Goal: Information Seeking & Learning: Learn about a topic

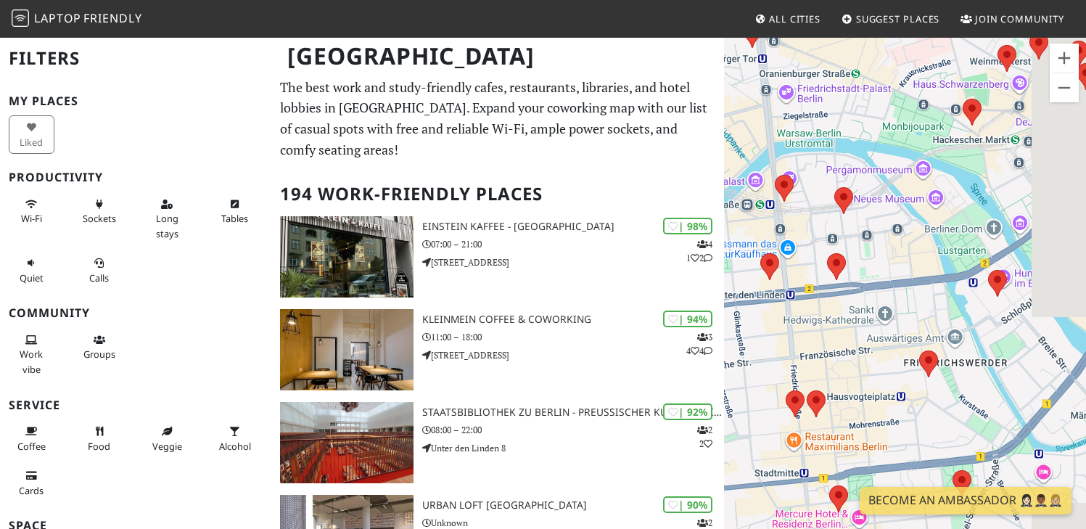
drag, startPoint x: 1032, startPoint y: 245, endPoint x: 855, endPoint y: 276, distance: 180.5
click at [855, 276] on div "To navigate, press the arrow keys." at bounding box center [905, 300] width 362 height 529
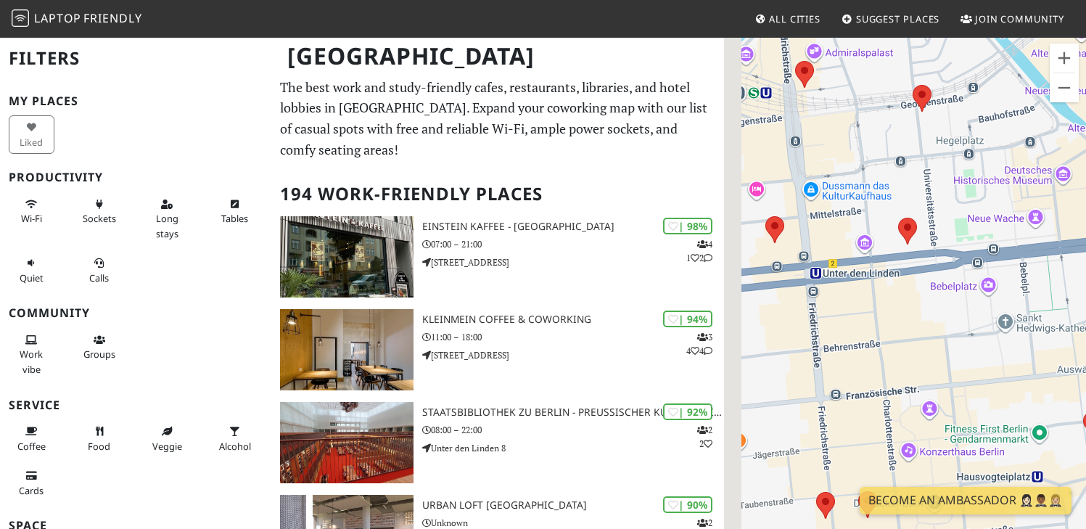
drag, startPoint x: 851, startPoint y: 298, endPoint x: 998, endPoint y: 245, distance: 156.8
click at [998, 245] on div "To navigate, press the arrow keys." at bounding box center [905, 300] width 362 height 529
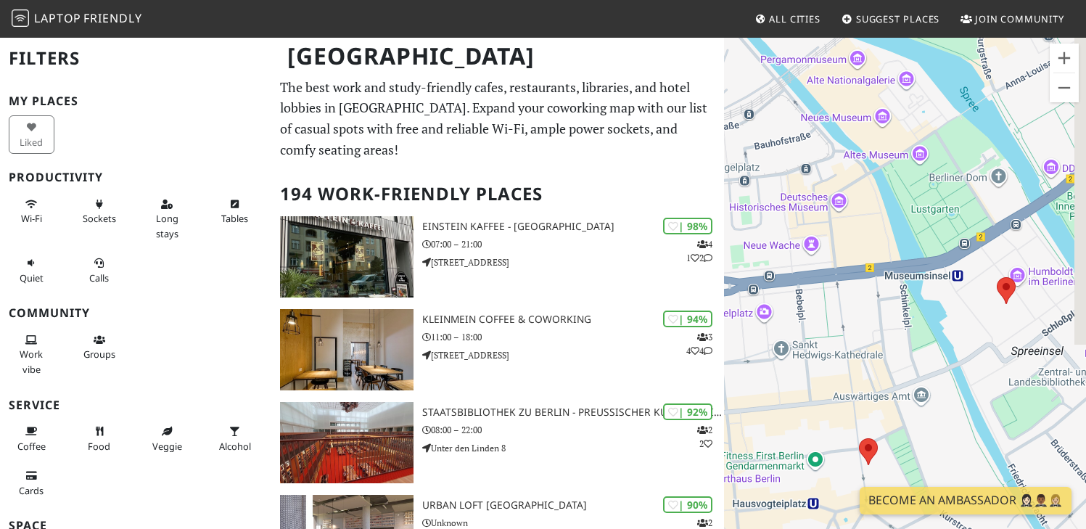
drag, startPoint x: 927, startPoint y: 288, endPoint x: 756, endPoint y: 309, distance: 171.8
click at [756, 309] on div "To navigate, press the arrow keys." at bounding box center [905, 300] width 362 height 529
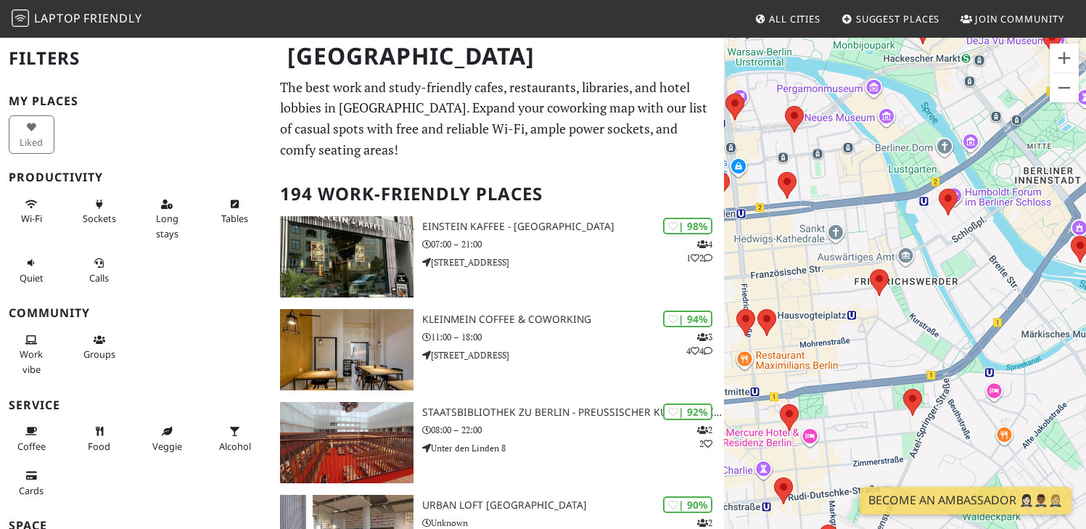
drag, startPoint x: 830, startPoint y: 345, endPoint x: 855, endPoint y: 217, distance: 130.9
click at [855, 217] on div "To navigate, press the arrow keys." at bounding box center [905, 300] width 362 height 529
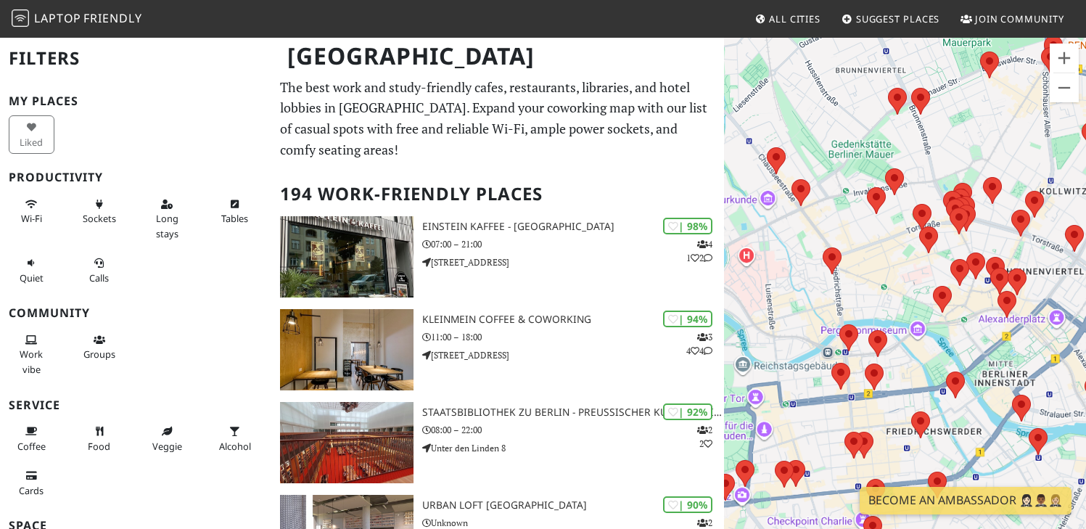
drag, startPoint x: 839, startPoint y: 198, endPoint x: 882, endPoint y: 354, distance: 161.8
click at [886, 374] on div "To navigate, press the arrow keys." at bounding box center [905, 300] width 362 height 529
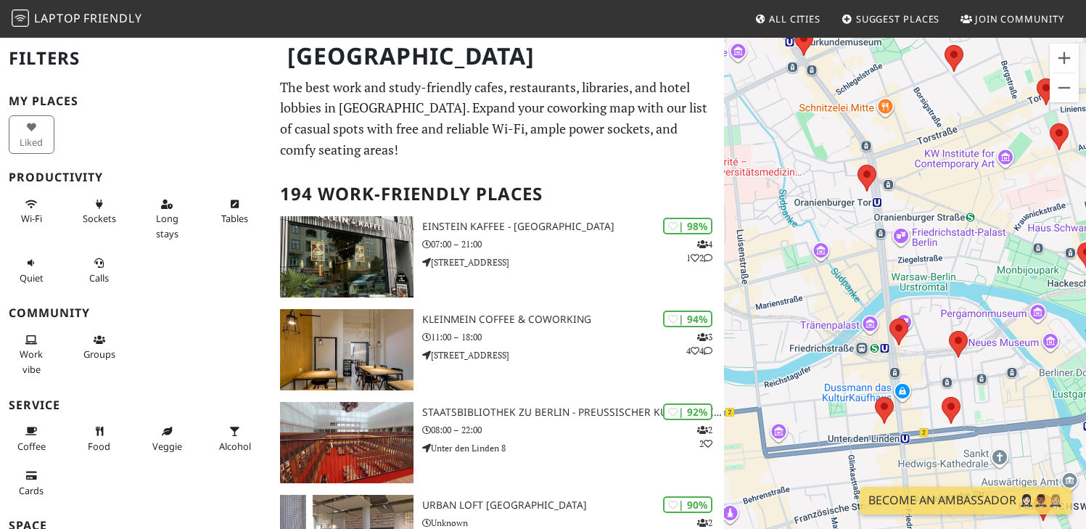
drag, startPoint x: 847, startPoint y: 367, endPoint x: 937, endPoint y: 292, distance: 117.0
click at [937, 292] on div "To navigate, press the arrow keys." at bounding box center [905, 300] width 362 height 529
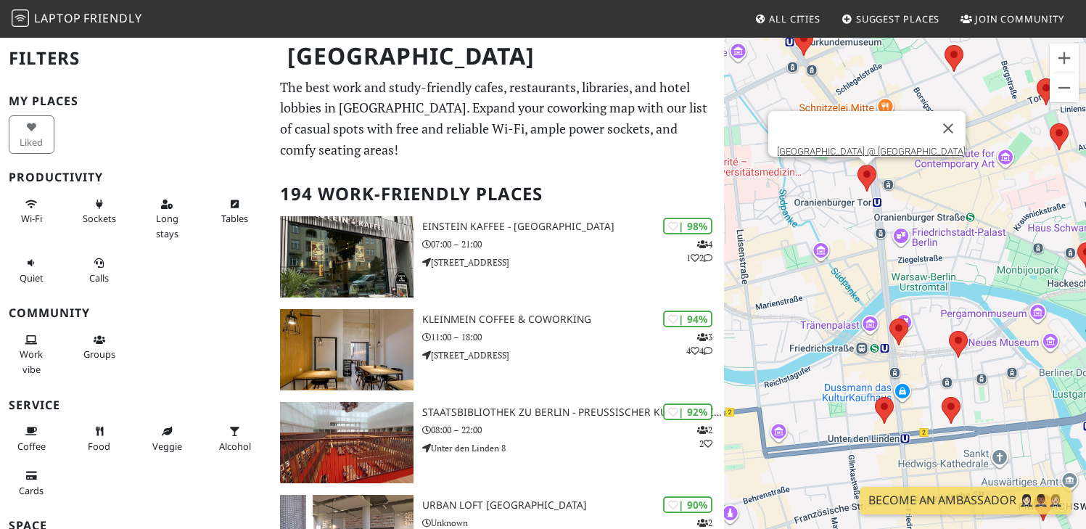
click at [858, 165] on area at bounding box center [858, 165] width 0 height 0
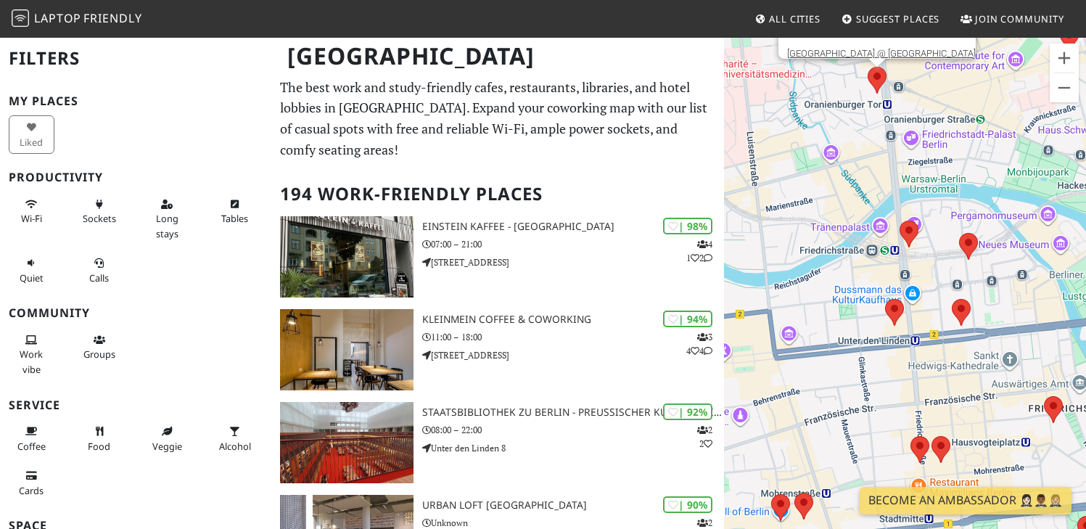
drag, startPoint x: 858, startPoint y: 324, endPoint x: 879, endPoint y: 199, distance: 126.4
click at [879, 199] on div "To navigate, press the arrow keys. Espresso House @ Friedrichstraße" at bounding box center [905, 300] width 362 height 529
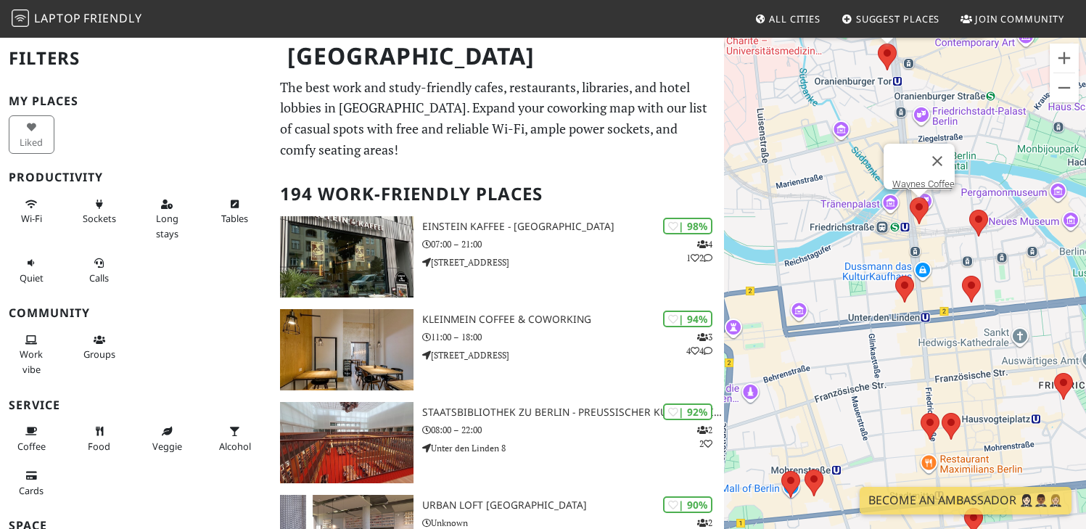
click at [910, 197] on area at bounding box center [910, 197] width 0 height 0
click at [908, 298] on img at bounding box center [904, 289] width 19 height 27
click at [895, 276] on area at bounding box center [895, 276] width 0 height 0
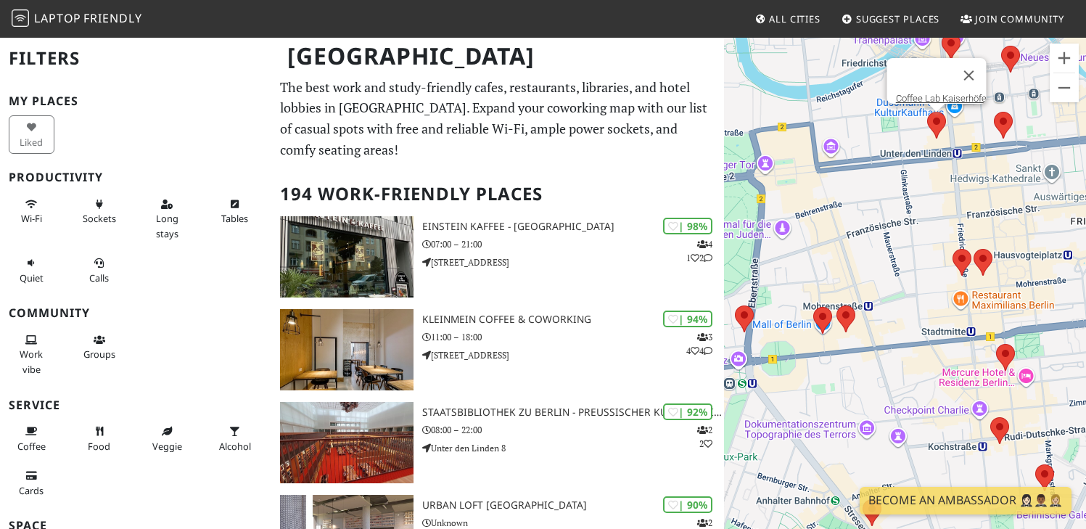
drag, startPoint x: 895, startPoint y: 342, endPoint x: 909, endPoint y: 195, distance: 147.2
click at [909, 195] on div "To navigate, press the arrow keys. Coffee Lab Kaiserhöfe" at bounding box center [905, 300] width 362 height 529
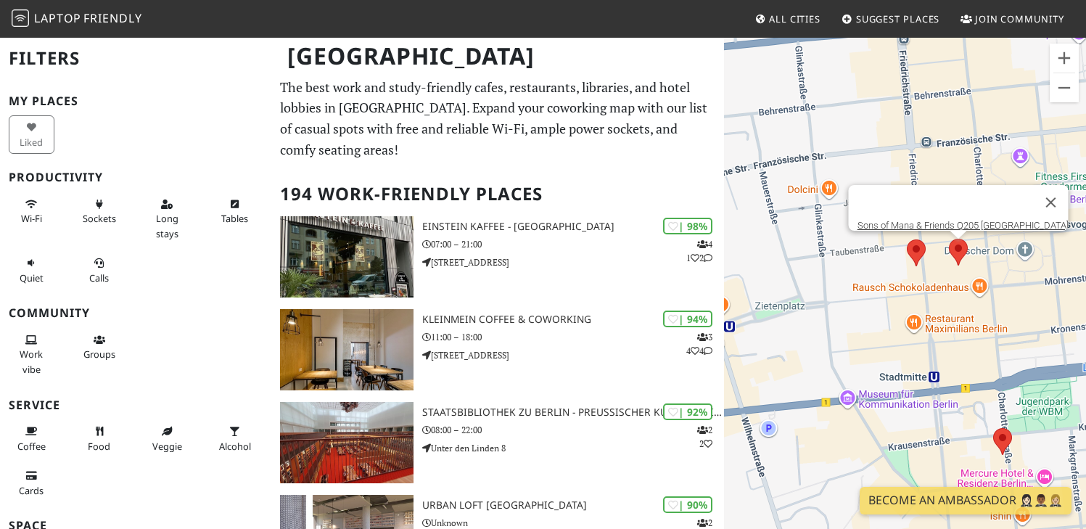
click at [949, 239] on area at bounding box center [949, 239] width 0 height 0
drag, startPoint x: 849, startPoint y: 334, endPoint x: 902, endPoint y: 297, distance: 65.0
click at [902, 297] on div "To navigate, press the arrow keys. Sons of Mana & Friends Q205 Berlin" at bounding box center [905, 300] width 362 height 529
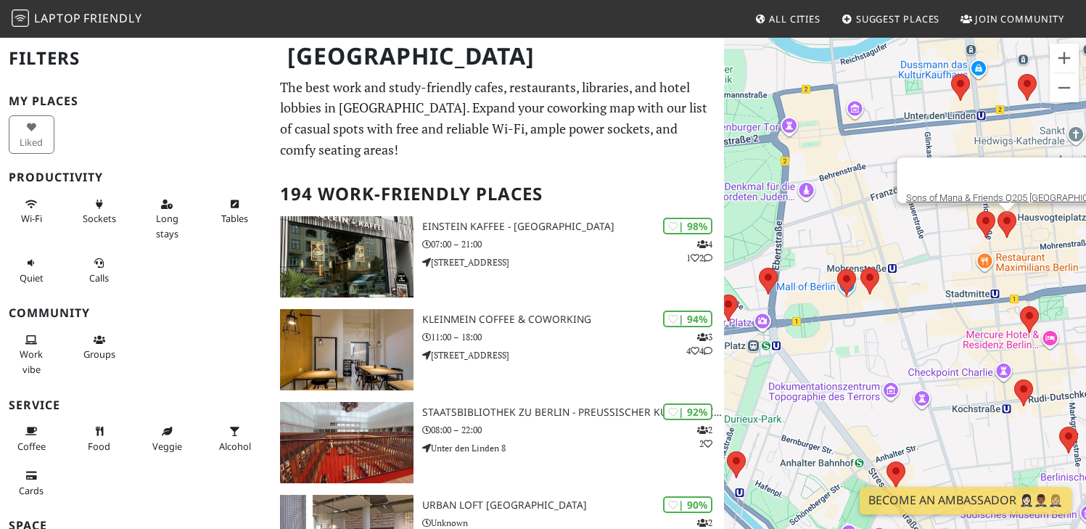
drag, startPoint x: 861, startPoint y: 335, endPoint x: 914, endPoint y: 298, distance: 65.2
click at [914, 298] on div "To navigate, press the arrow keys. Sons of Mana & Friends Q205 Berlin" at bounding box center [905, 300] width 362 height 529
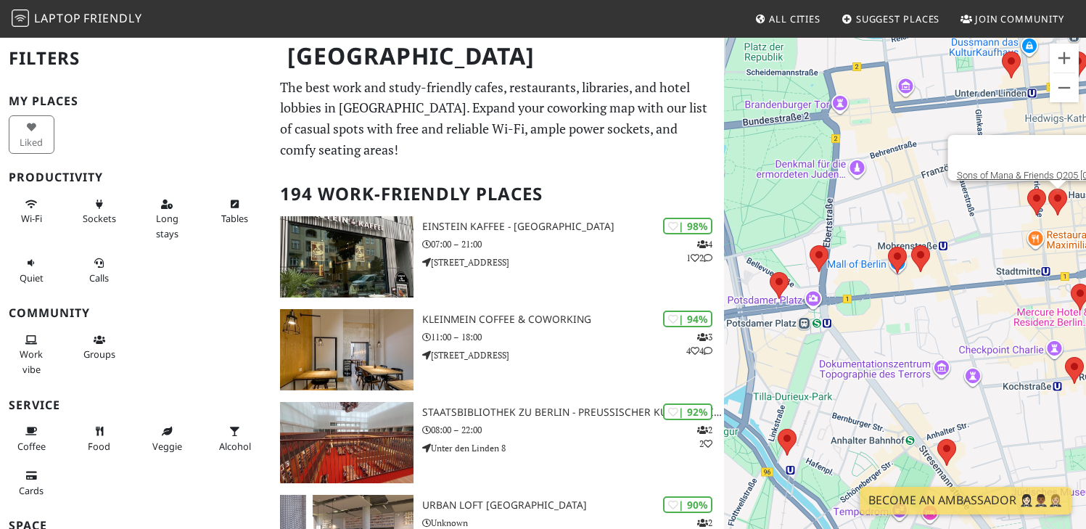
drag, startPoint x: 911, startPoint y: 346, endPoint x: 958, endPoint y: 327, distance: 50.8
click at [958, 327] on div "To navigate, press the arrow keys. Sons of Mana & Friends Q205 Berlin" at bounding box center [905, 300] width 362 height 529
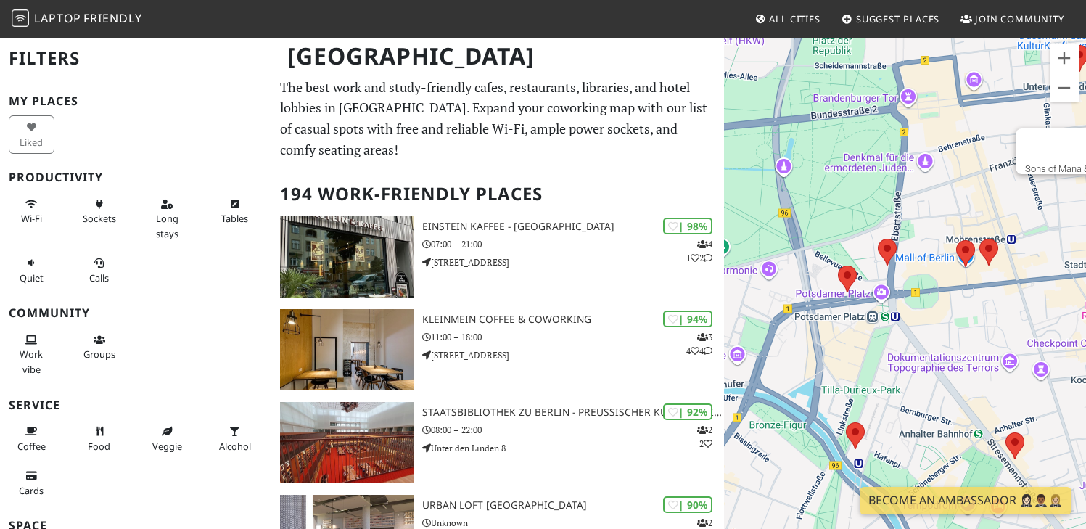
drag, startPoint x: 882, startPoint y: 341, endPoint x: 947, endPoint y: 300, distance: 76.7
click at [947, 300] on div "To navigate, press the arrow keys. Sons of Mana & Friends Q205 Berlin" at bounding box center [905, 300] width 362 height 529
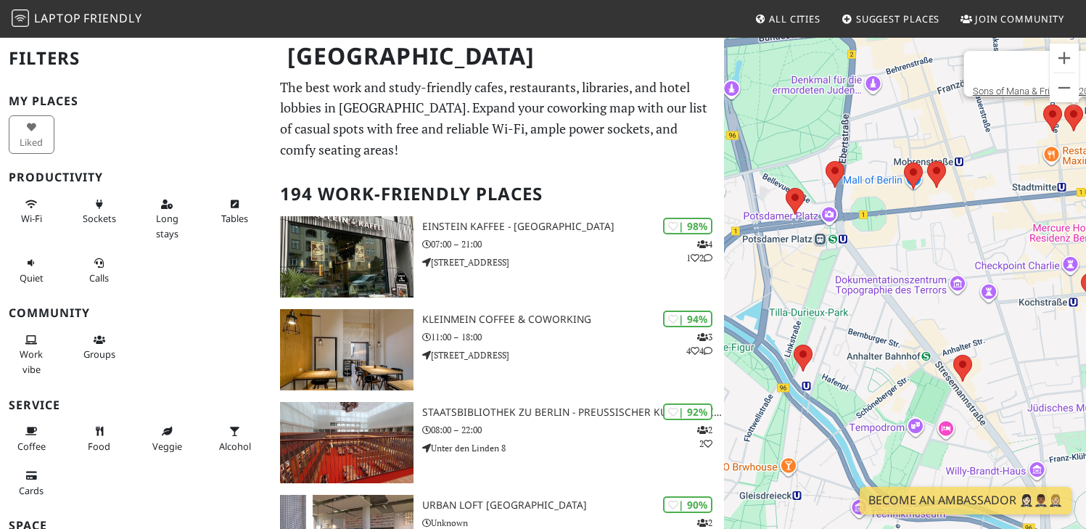
drag, startPoint x: 961, startPoint y: 339, endPoint x: 924, endPoint y: 291, distance: 60.5
click at [907, 259] on div "To navigate, press the arrow keys. Sons of Mana & Friends Q205 Berlin" at bounding box center [905, 300] width 362 height 529
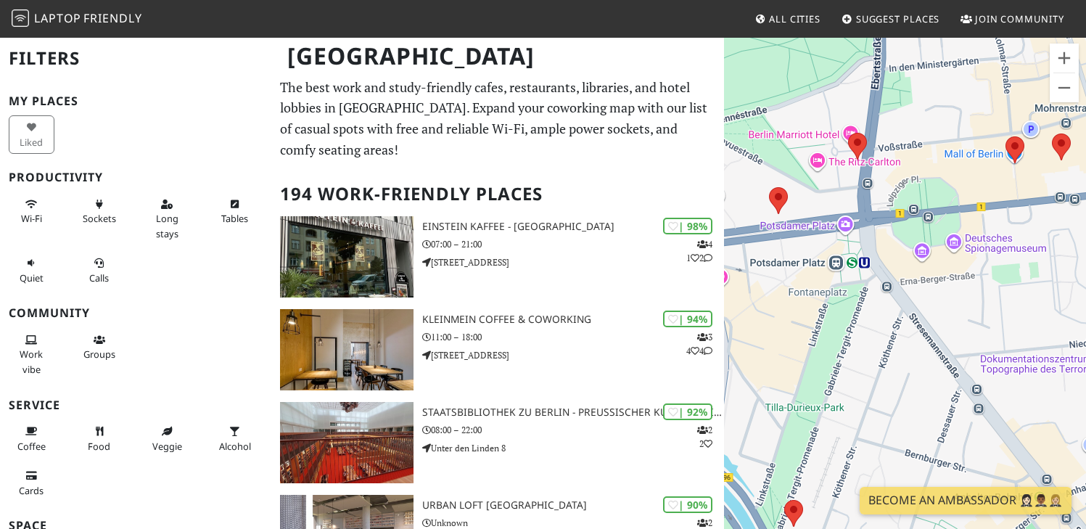
drag, startPoint x: 768, startPoint y: 189, endPoint x: 818, endPoint y: 212, distance: 55.8
click at [818, 212] on div "To navigate, press the arrow keys. Sons of Mana & Friends Q205 Berlin" at bounding box center [905, 300] width 362 height 529
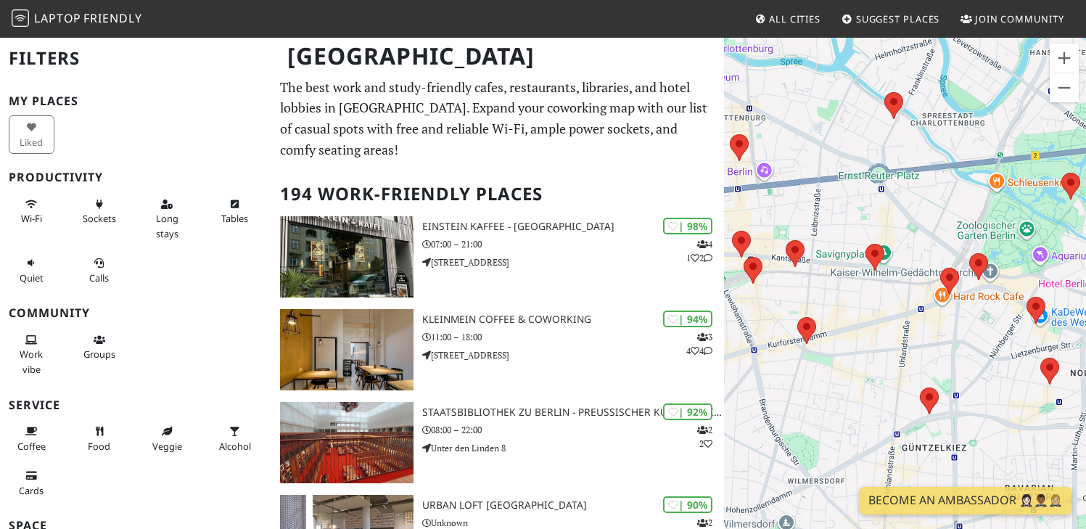
drag, startPoint x: 936, startPoint y: 298, endPoint x: 829, endPoint y: 223, distance: 130.8
click at [829, 223] on div "To navigate, press the arrow keys. Sons of Mana & Friends Q205 Berlin" at bounding box center [905, 300] width 362 height 529
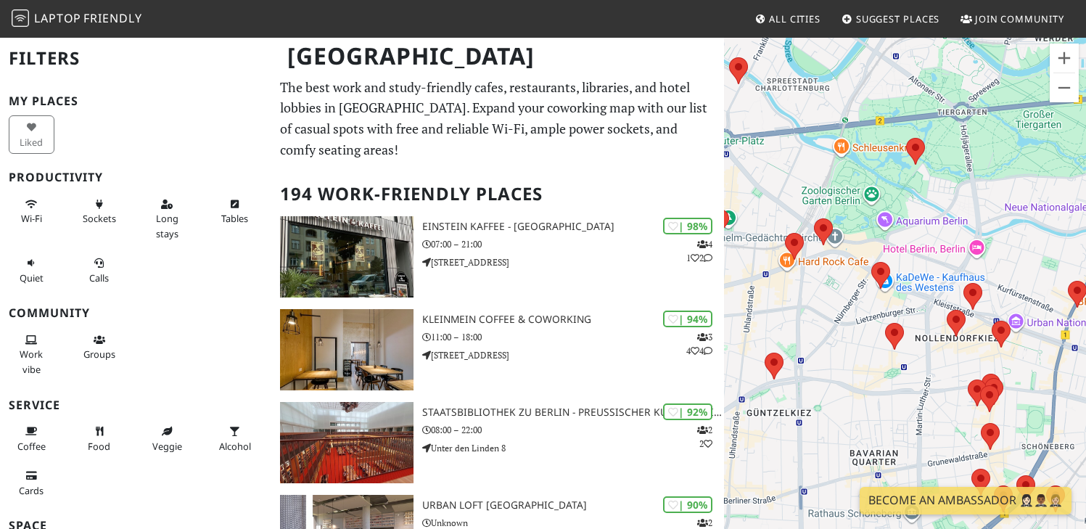
drag, startPoint x: 958, startPoint y: 305, endPoint x: 829, endPoint y: 288, distance: 130.3
click at [829, 288] on div "To navigate, press the arrow keys. Sons of Mana & Friends Q205 Berlin" at bounding box center [905, 300] width 362 height 529
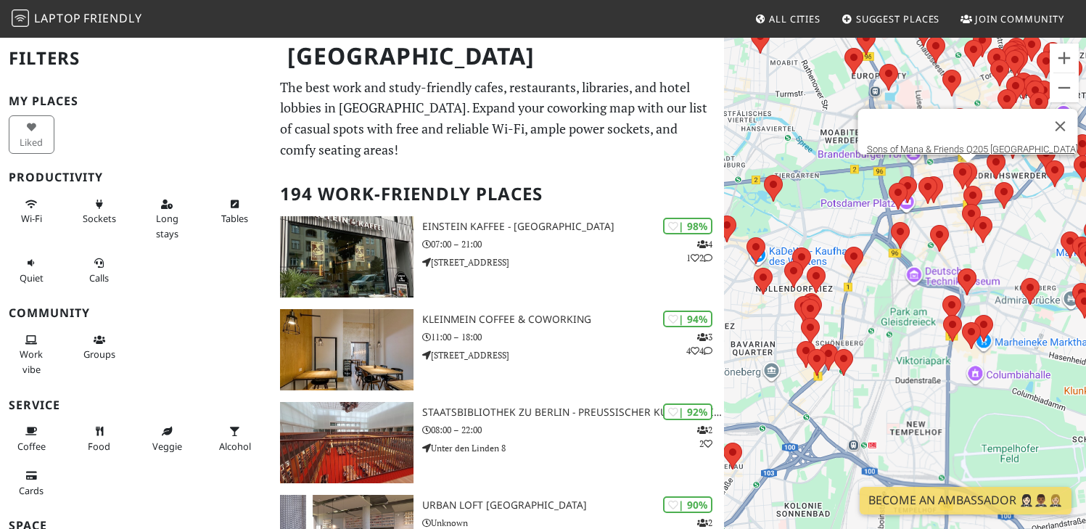
drag, startPoint x: 1025, startPoint y: 290, endPoint x: 866, endPoint y: 260, distance: 161.7
click at [866, 260] on div "To navigate, press the arrow keys. Sons of Mana & Friends Q205 Berlin" at bounding box center [905, 300] width 362 height 529
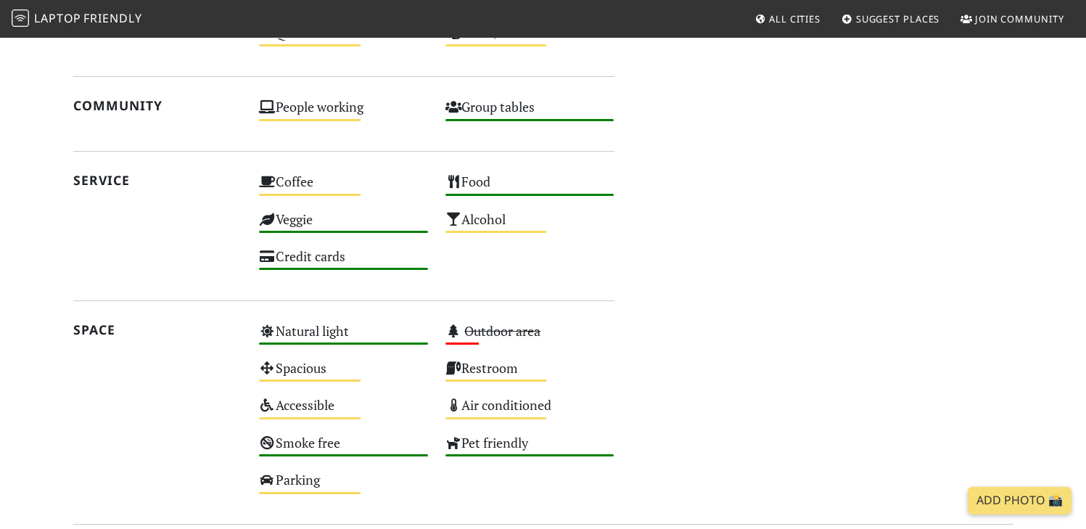
scroll to position [266, 0]
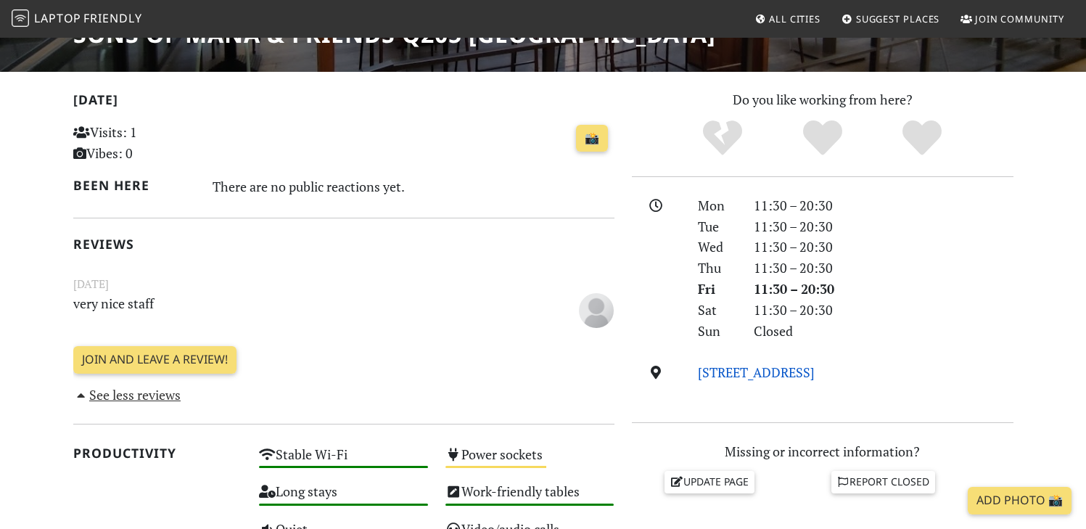
click at [723, 369] on link "[STREET_ADDRESS]" at bounding box center [756, 372] width 117 height 17
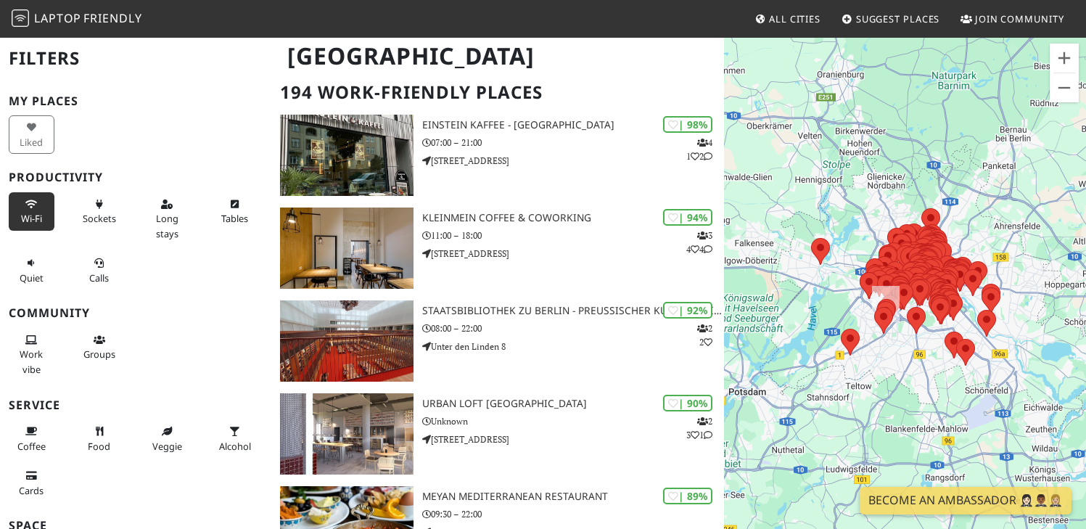
click at [28, 213] on span "Wi-Fi" at bounding box center [31, 218] width 21 height 13
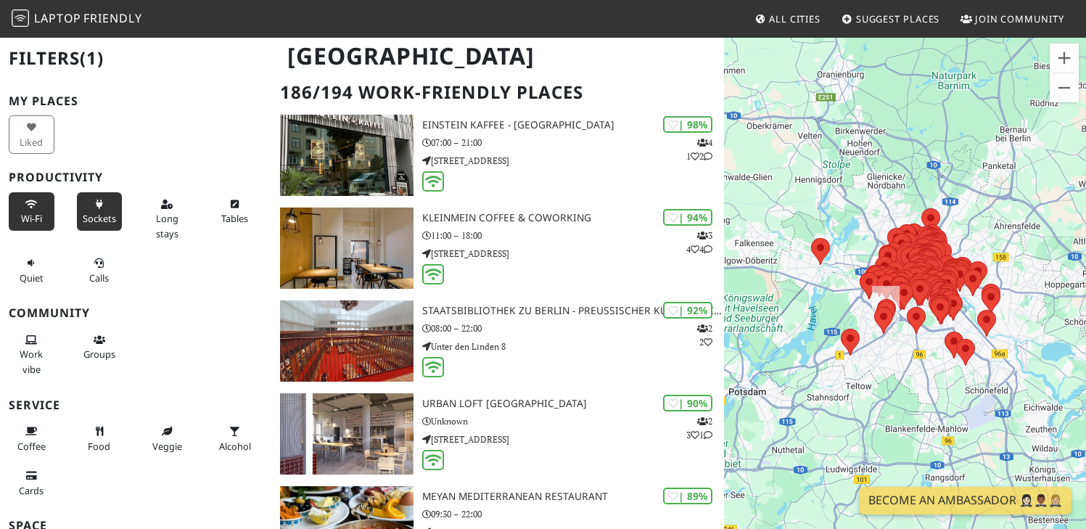
click at [94, 211] on button "Sockets" at bounding box center [100, 211] width 46 height 38
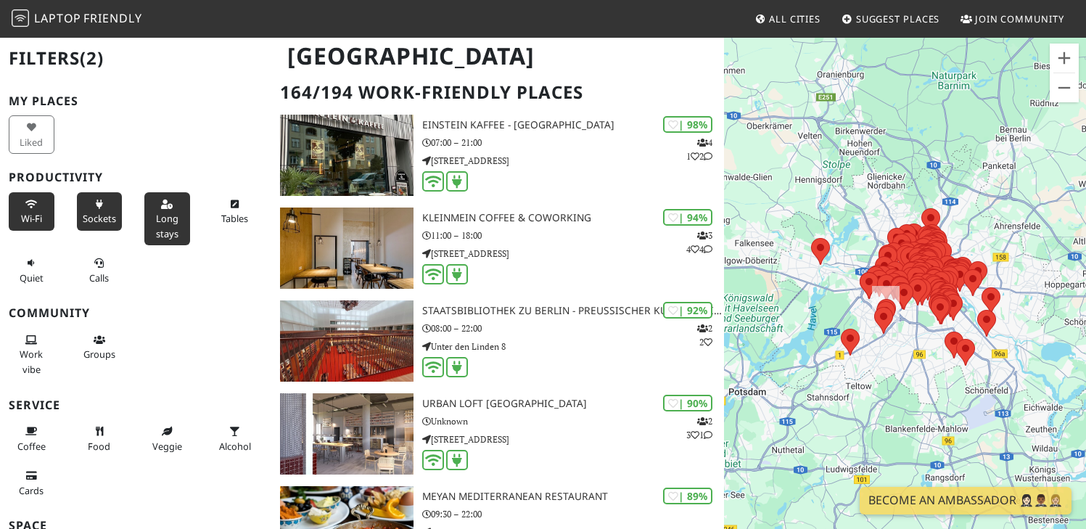
click at [144, 223] on button "Long stays" at bounding box center [167, 218] width 46 height 53
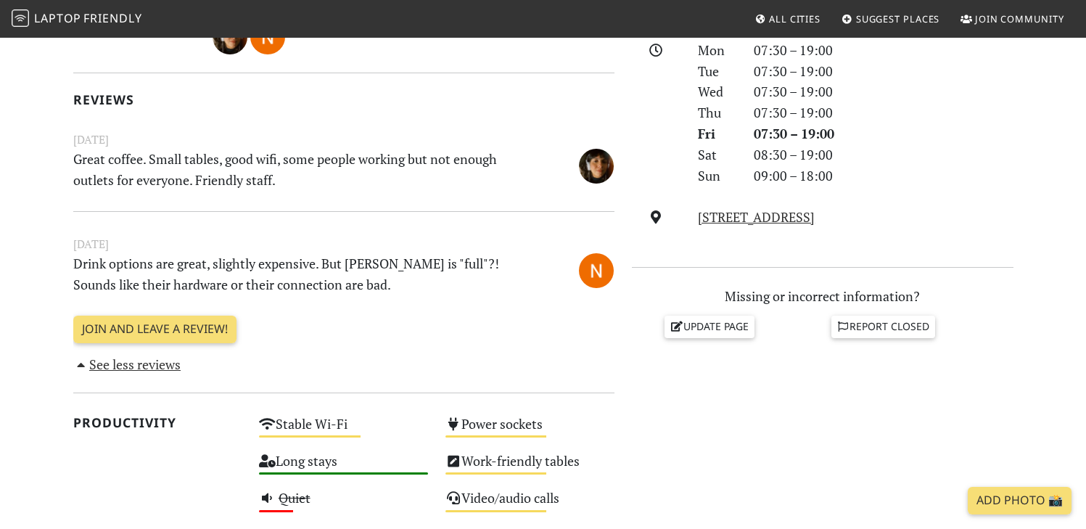
scroll to position [419, 0]
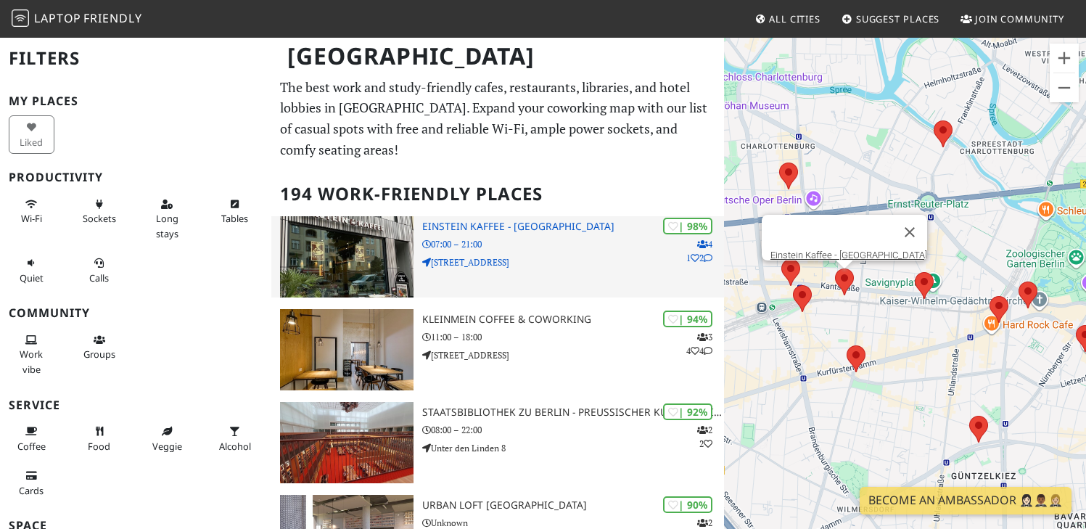
click at [575, 243] on p "07:00 – 21:00" at bounding box center [573, 244] width 302 height 14
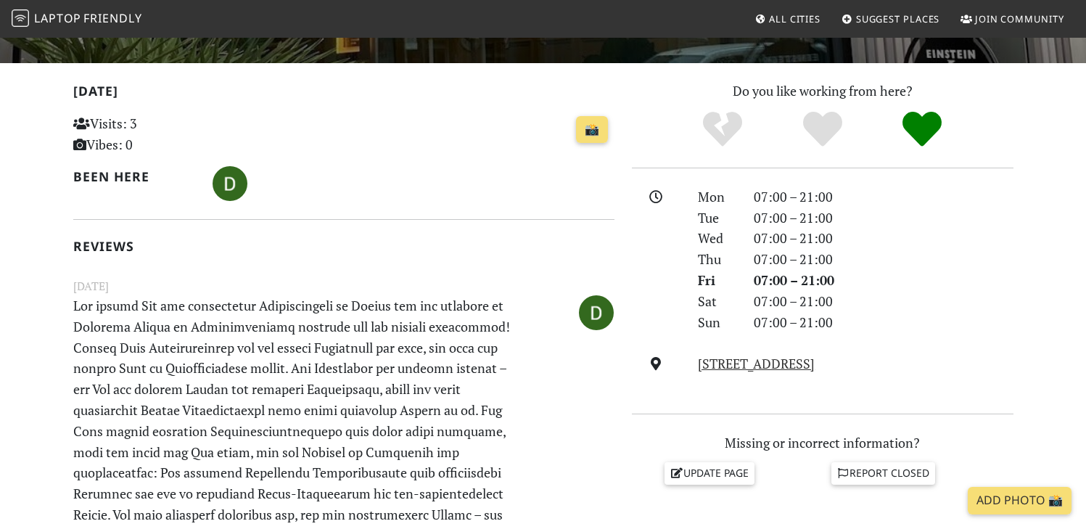
scroll to position [274, 0]
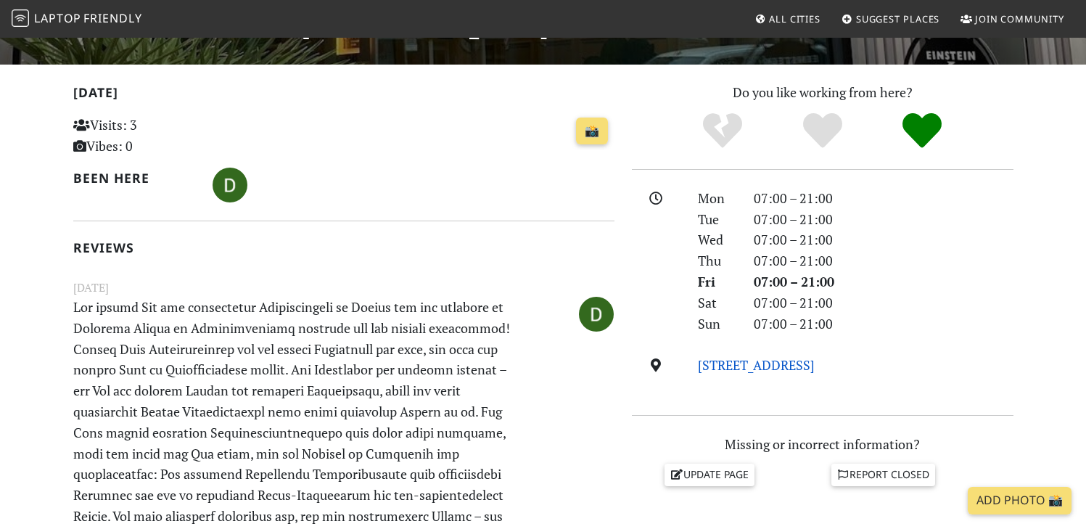
click at [750, 369] on link "Kantstraße 126, 10625, Berlin" at bounding box center [756, 364] width 117 height 17
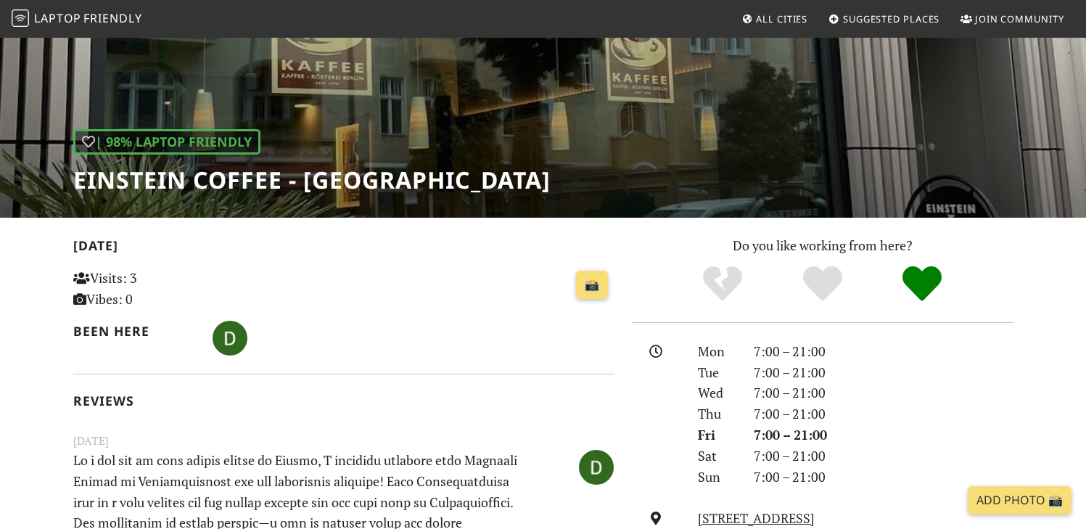
scroll to position [303, 0]
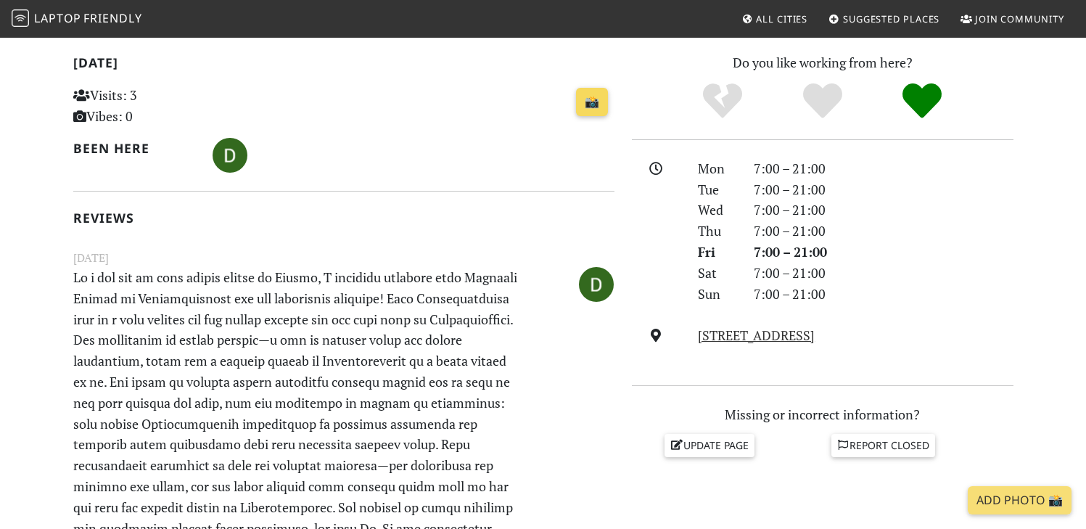
click at [596, 112] on link "📸" at bounding box center [592, 102] width 32 height 28
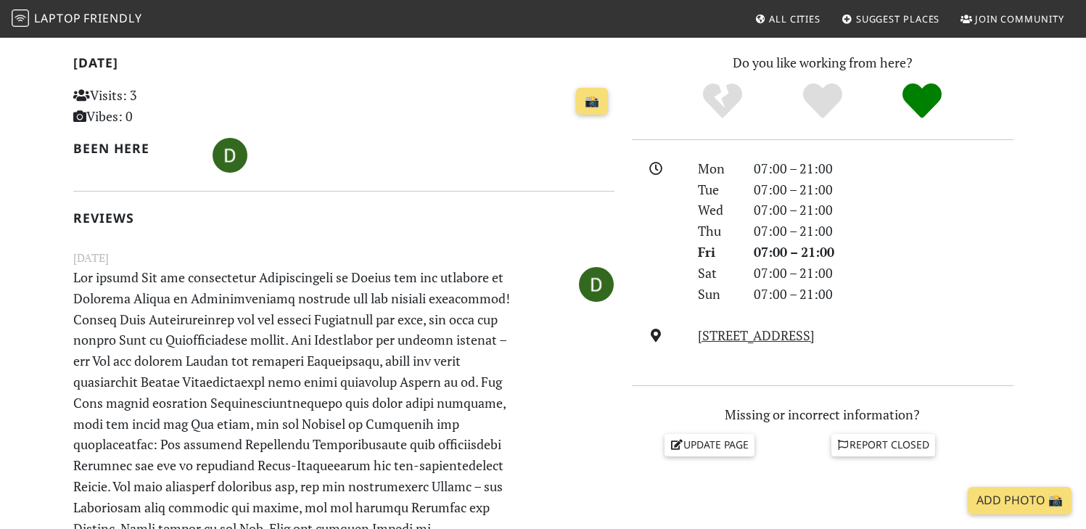
scroll to position [0, 0]
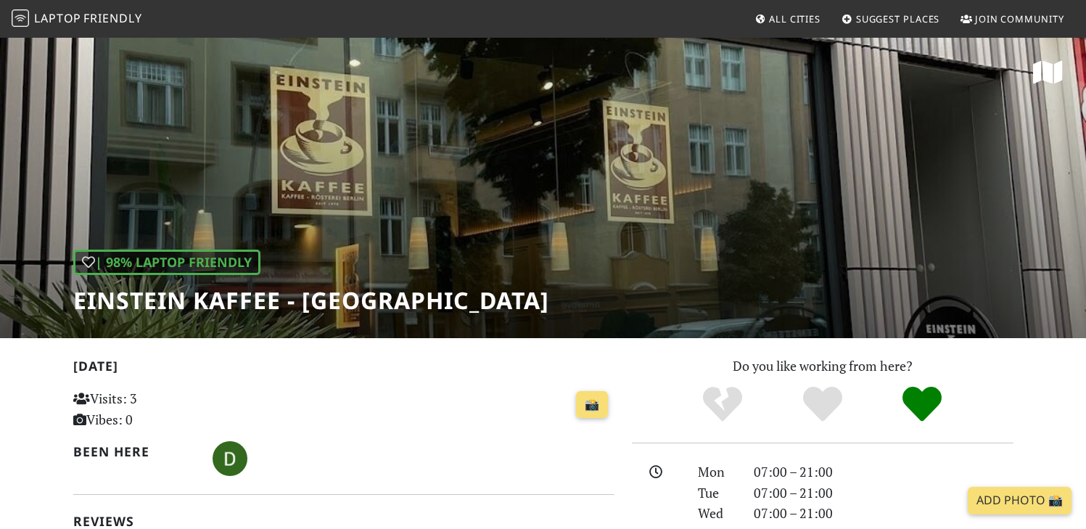
click at [110, 22] on span "Friendly" at bounding box center [112, 18] width 58 height 16
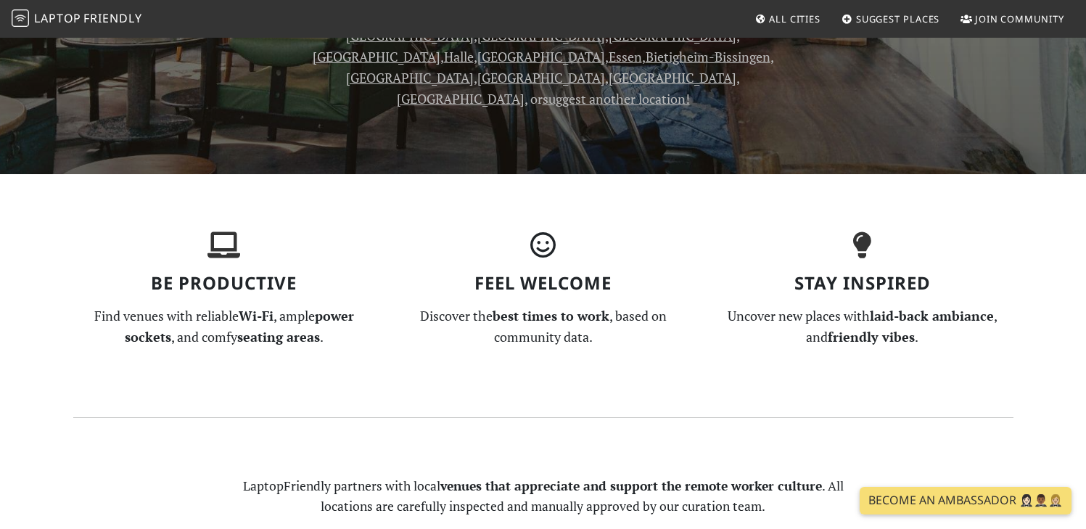
scroll to position [3, 0]
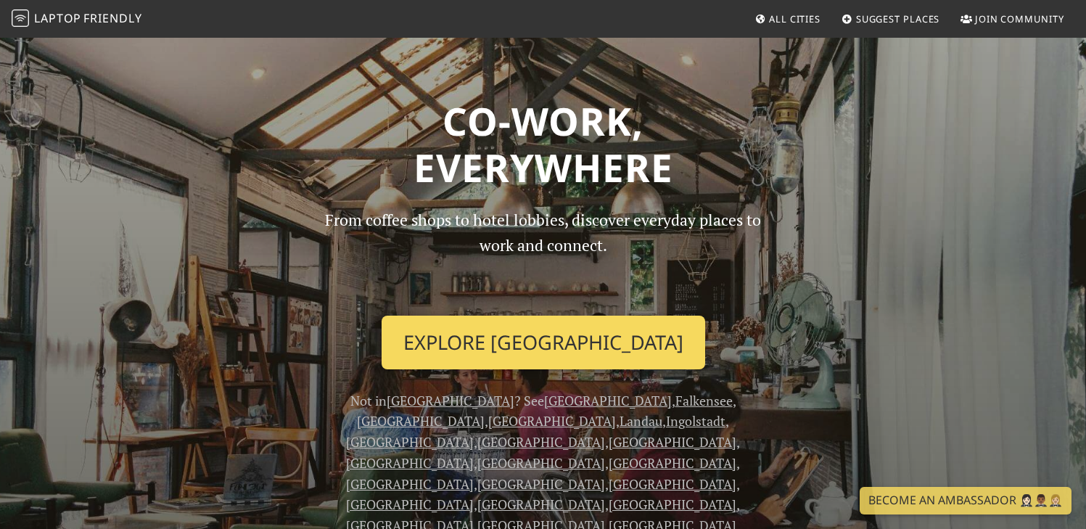
click at [585, 344] on link "Explore [GEOGRAPHIC_DATA]" at bounding box center [544, 343] width 324 height 54
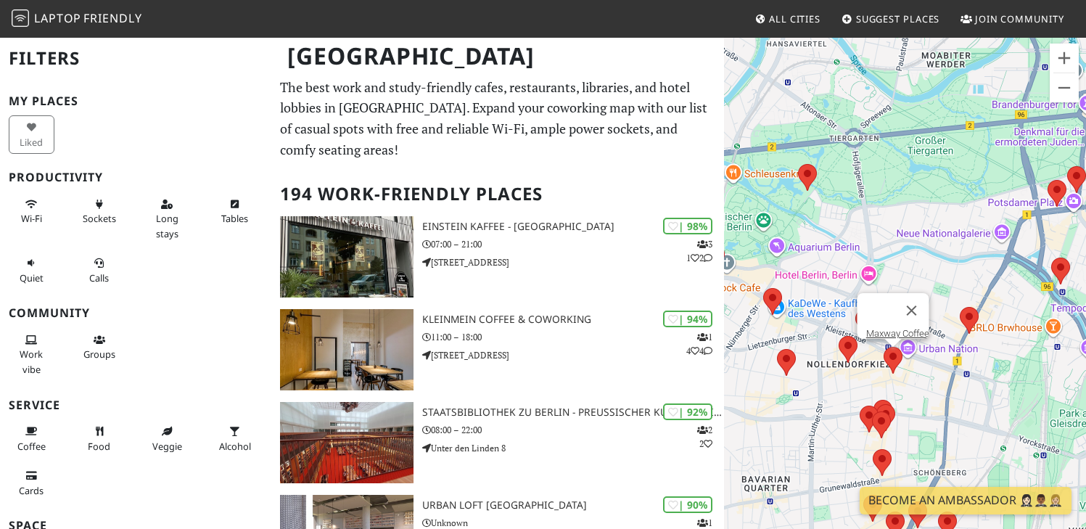
click at [884, 347] on area at bounding box center [884, 347] width 0 height 0
click at [28, 211] on button "Wi-Fi" at bounding box center [32, 211] width 46 height 38
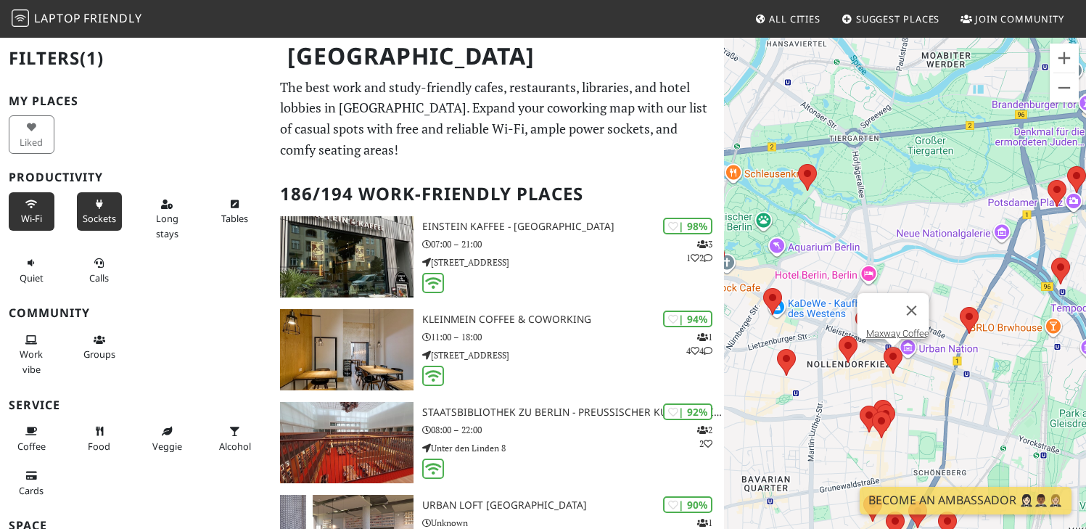
click at [102, 215] on span "Sockets" at bounding box center [99, 218] width 33 height 13
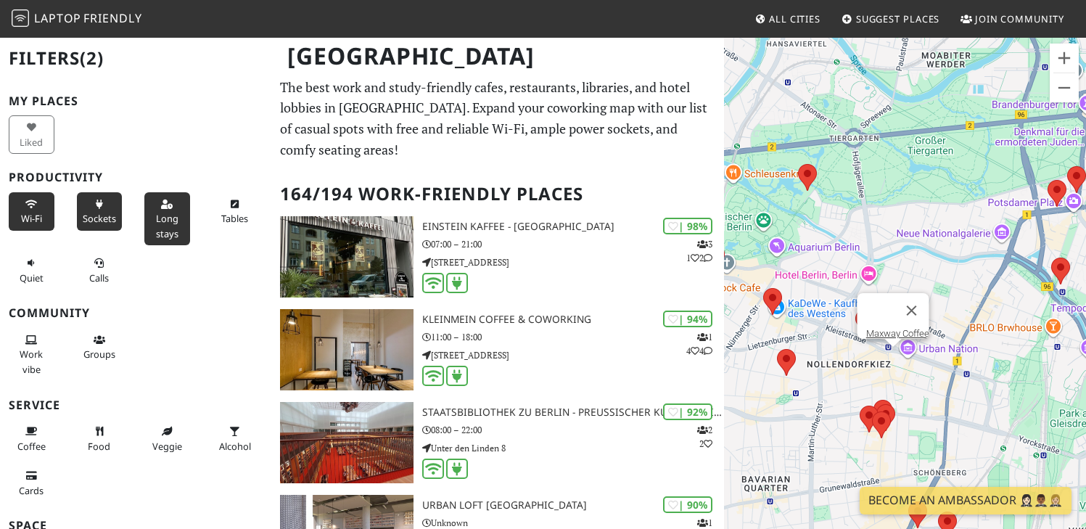
click at [173, 217] on button "Long stays" at bounding box center [167, 218] width 46 height 53
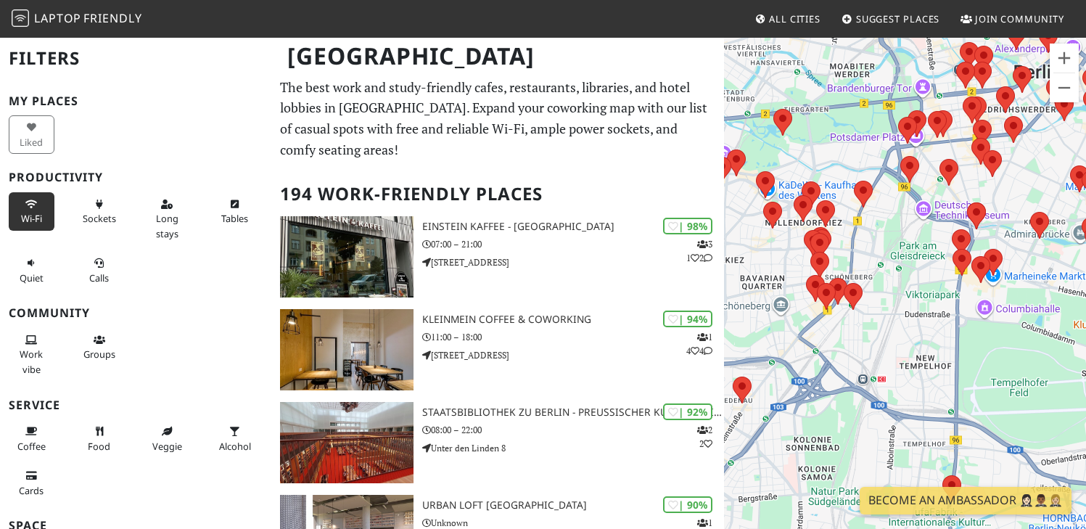
click at [31, 217] on span "Wi-Fi" at bounding box center [31, 218] width 21 height 13
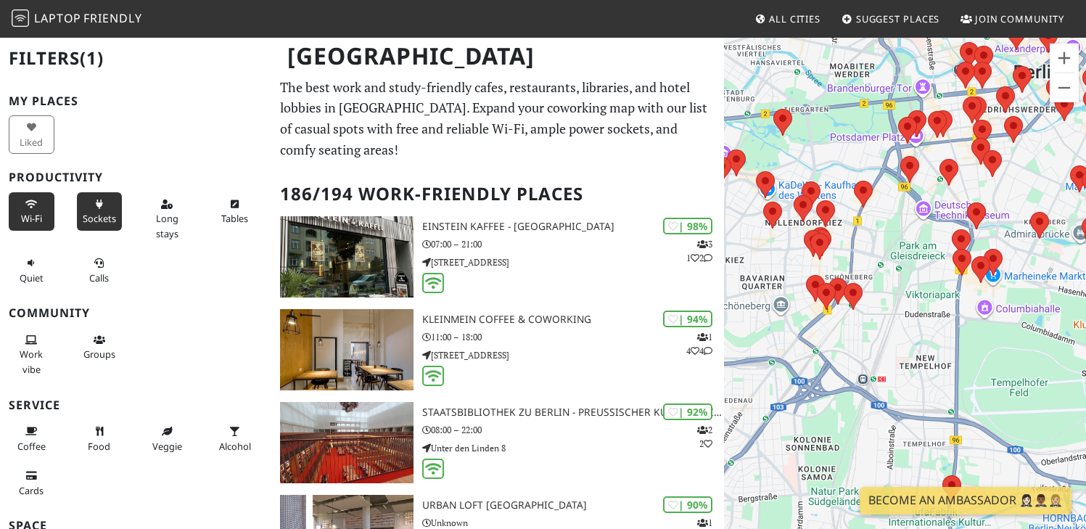
click at [83, 216] on span "Sockets" at bounding box center [99, 218] width 33 height 13
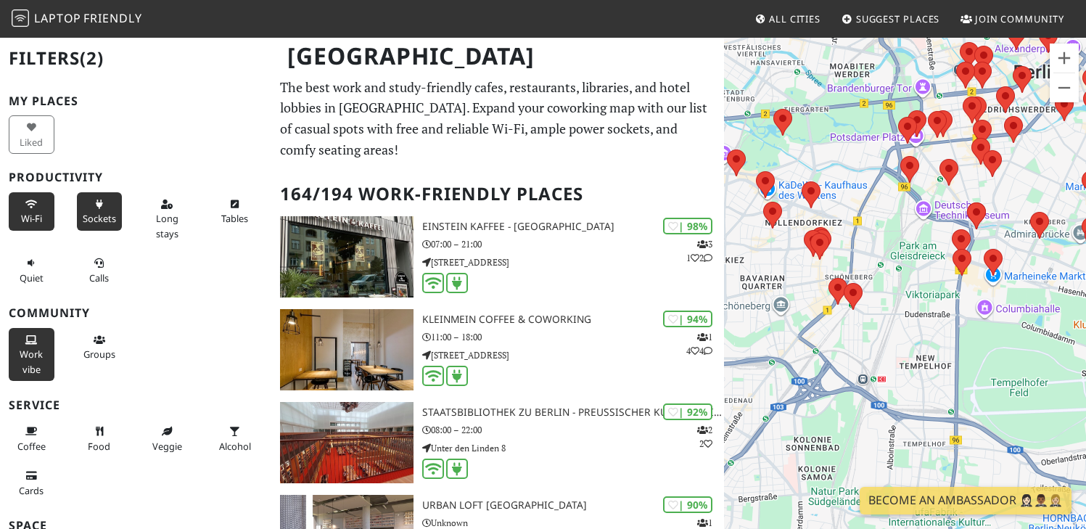
click at [28, 369] on span "Work vibe" at bounding box center [31, 362] width 23 height 28
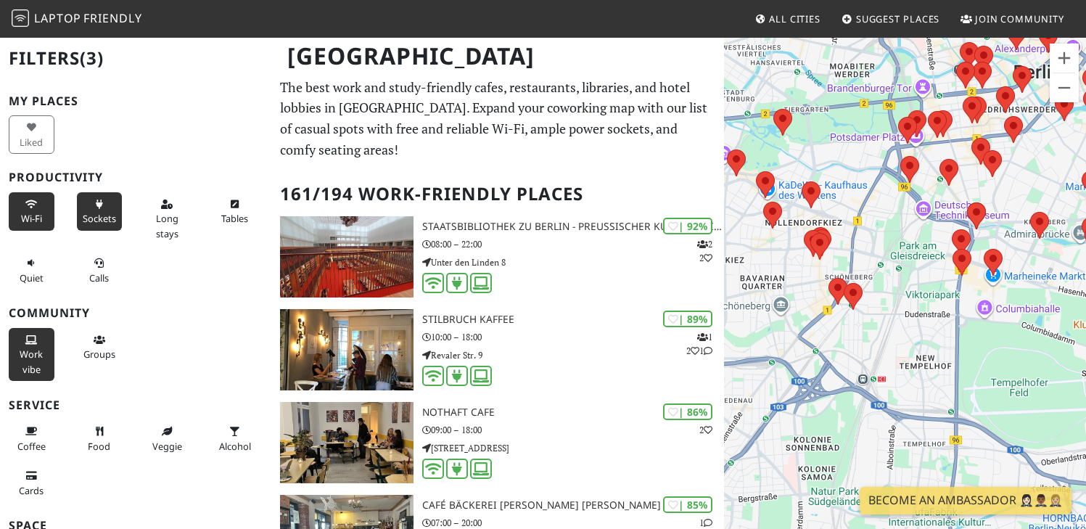
click at [28, 364] on span "Work vibe" at bounding box center [31, 362] width 23 height 28
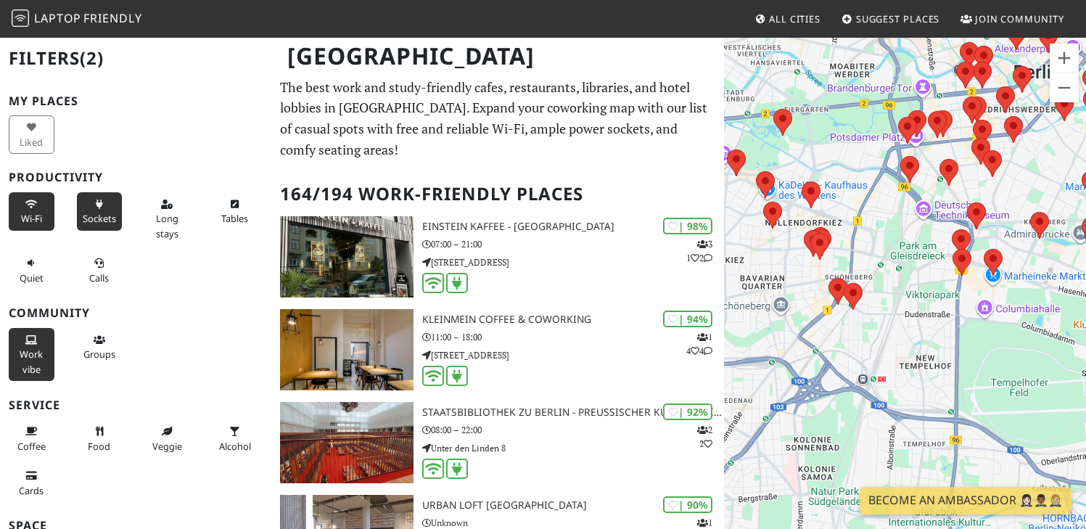
click at [28, 364] on span "Work vibe" at bounding box center [31, 362] width 23 height 28
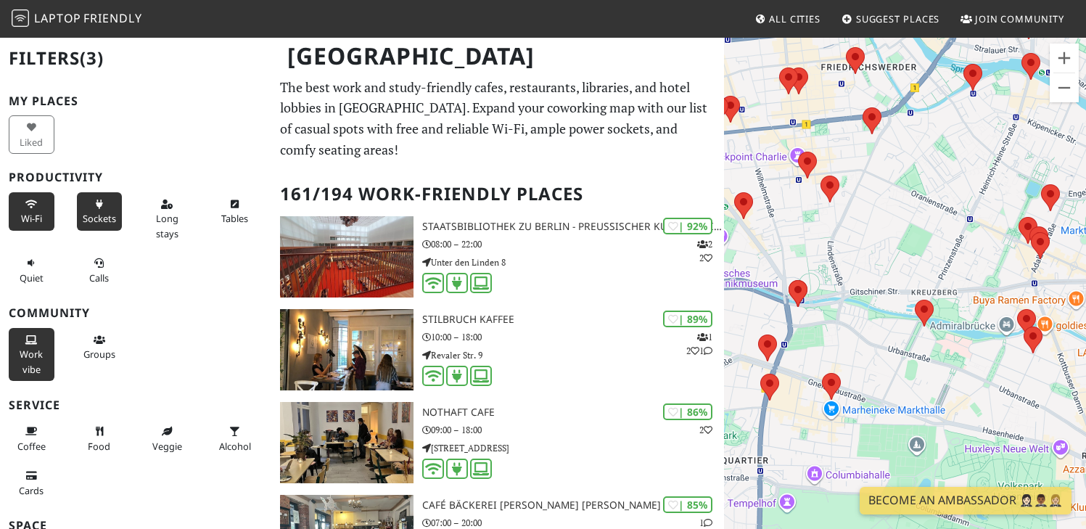
drag, startPoint x: 794, startPoint y: 192, endPoint x: 939, endPoint y: 200, distance: 144.6
click at [939, 200] on div "To navigate, press the arrow keys." at bounding box center [905, 300] width 362 height 529
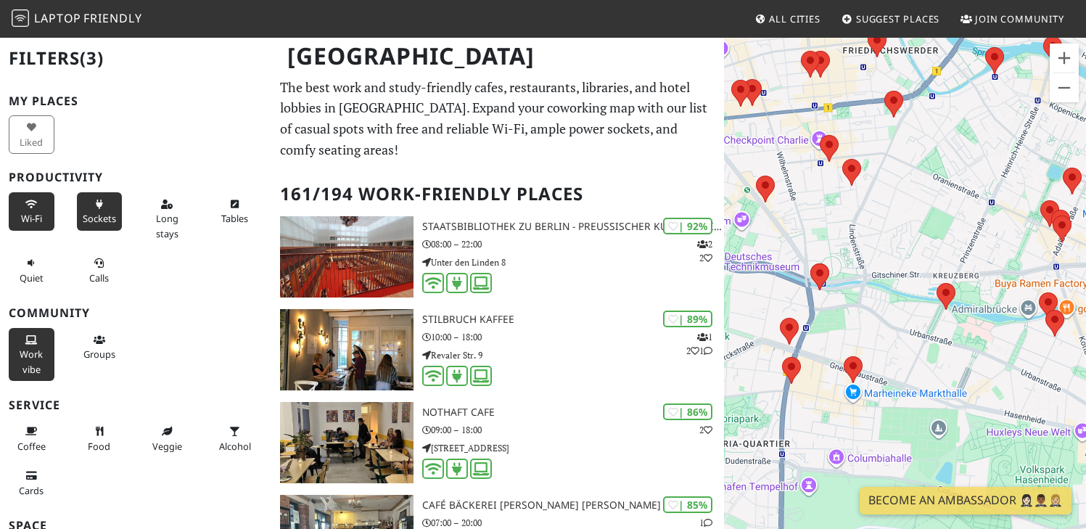
drag, startPoint x: 796, startPoint y: 234, endPoint x: 845, endPoint y: 184, distance: 69.8
click at [845, 184] on div "To navigate, press the arrow keys." at bounding box center [905, 300] width 362 height 529
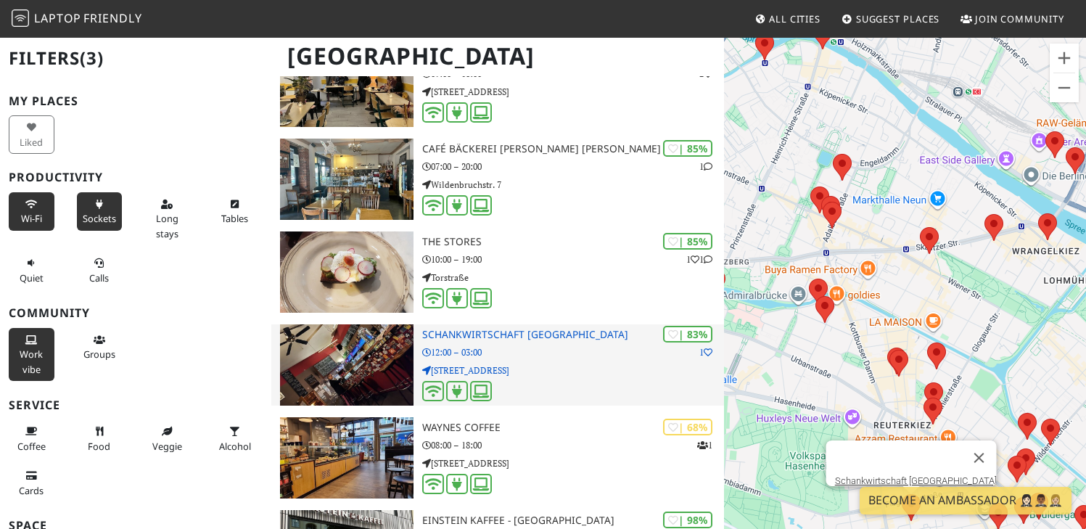
scroll to position [554, 0]
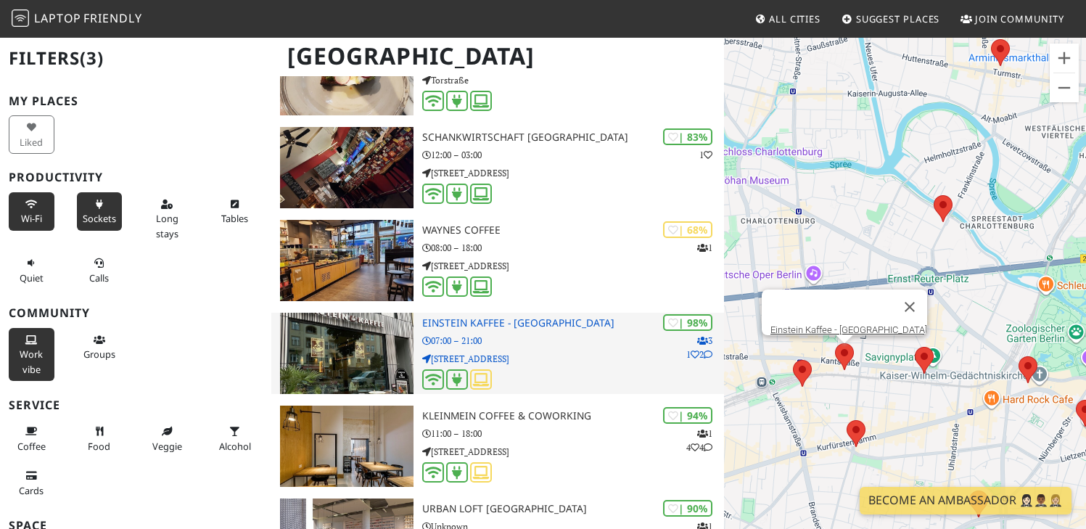
click at [556, 362] on p "Kantstraße 126" at bounding box center [573, 359] width 302 height 14
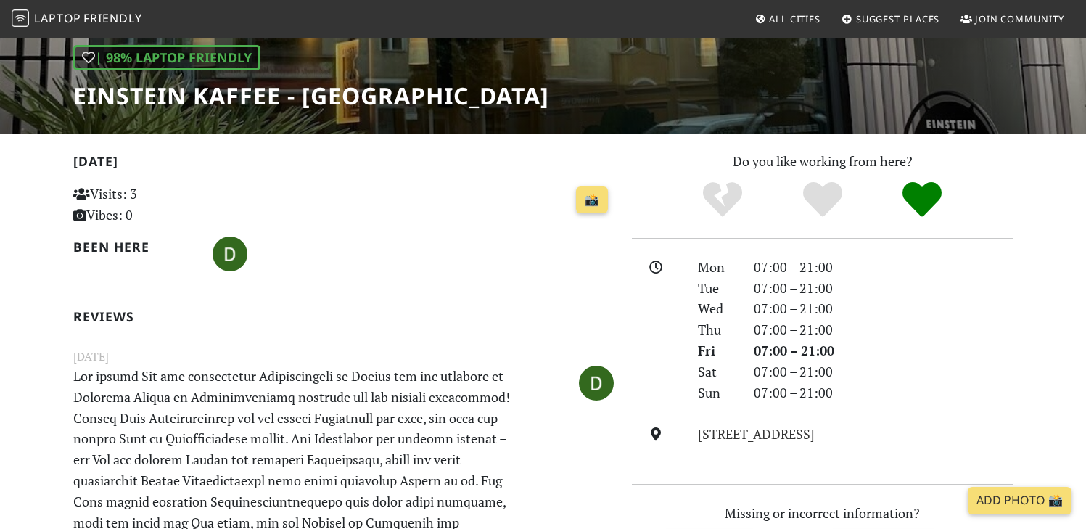
scroll to position [312, 0]
